Goal: Complete application form

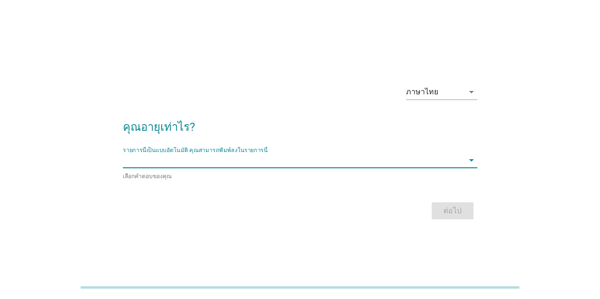
click at [276, 160] on input "รายการนี้เป็นแบบอัตโนมัติ คุณสามารถพิมพ์ลงในรายการนี้" at bounding box center [293, 160] width 341 height 15
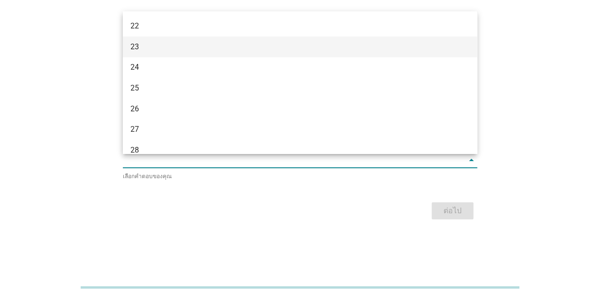
scroll to position [83, 0]
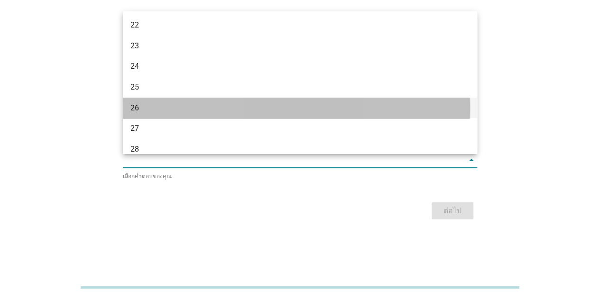
click at [268, 104] on div "26" at bounding box center [285, 107] width 311 height 11
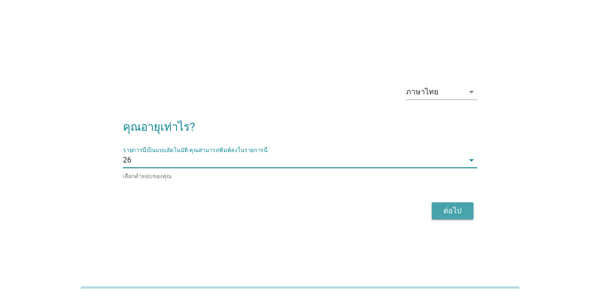
click at [450, 213] on div "ต่อไป" at bounding box center [452, 210] width 27 height 11
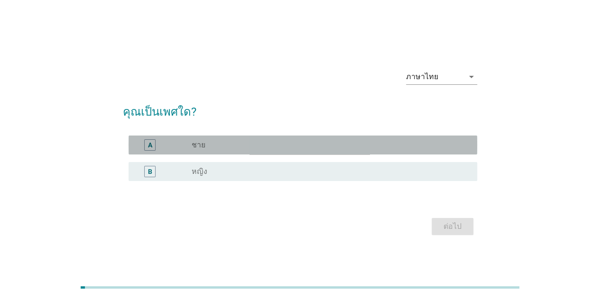
click at [191, 147] on div "A" at bounding box center [163, 144] width 55 height 11
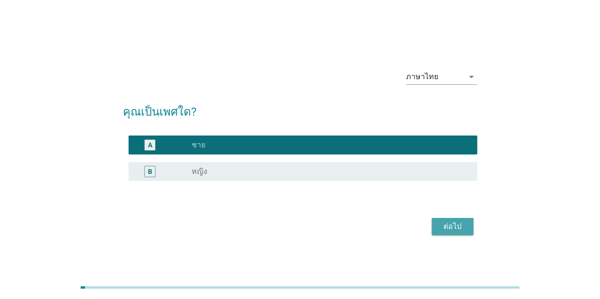
click at [449, 233] on button "ต่อไป" at bounding box center [453, 226] width 42 height 17
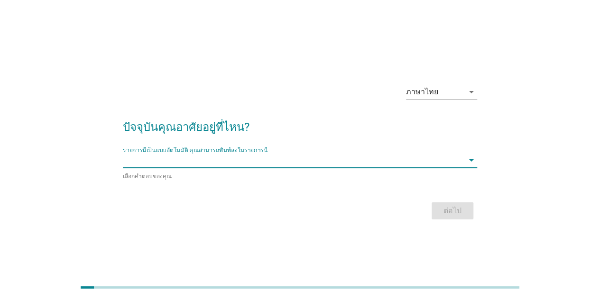
click at [447, 162] on input "รายการนี้เป็นแบบอัตโนมัติ คุณสามารถพิมพ์ลงในรายการนี้" at bounding box center [293, 160] width 341 height 15
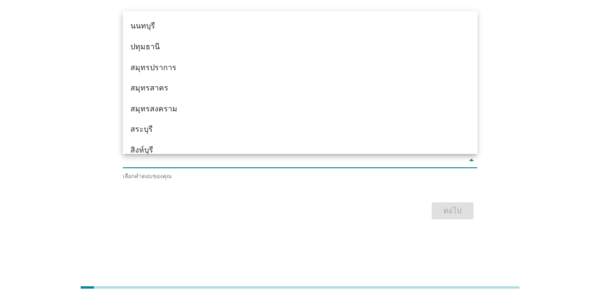
scroll to position [889, 0]
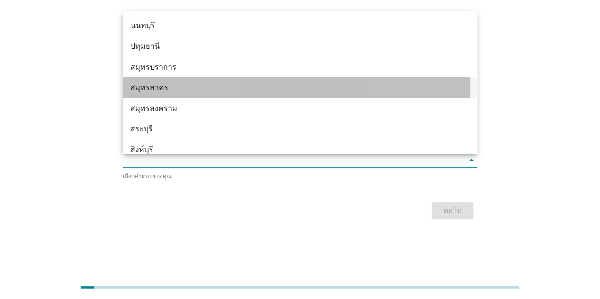
click at [251, 89] on div "สมุทรสาคร" at bounding box center [285, 87] width 311 height 11
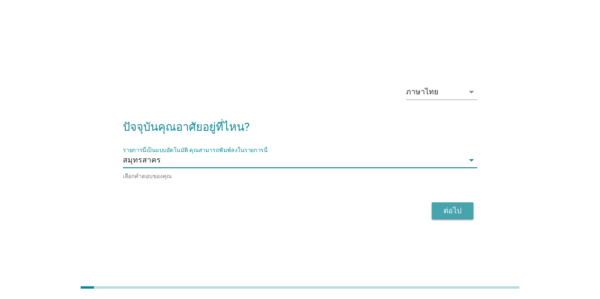
click at [460, 213] on div "ต่อไป" at bounding box center [452, 210] width 27 height 11
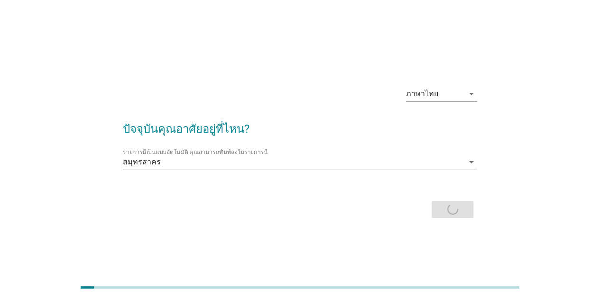
click at [460, 213] on div "ต่อไป" at bounding box center [300, 209] width 354 height 23
